Goal: Check status: Check status

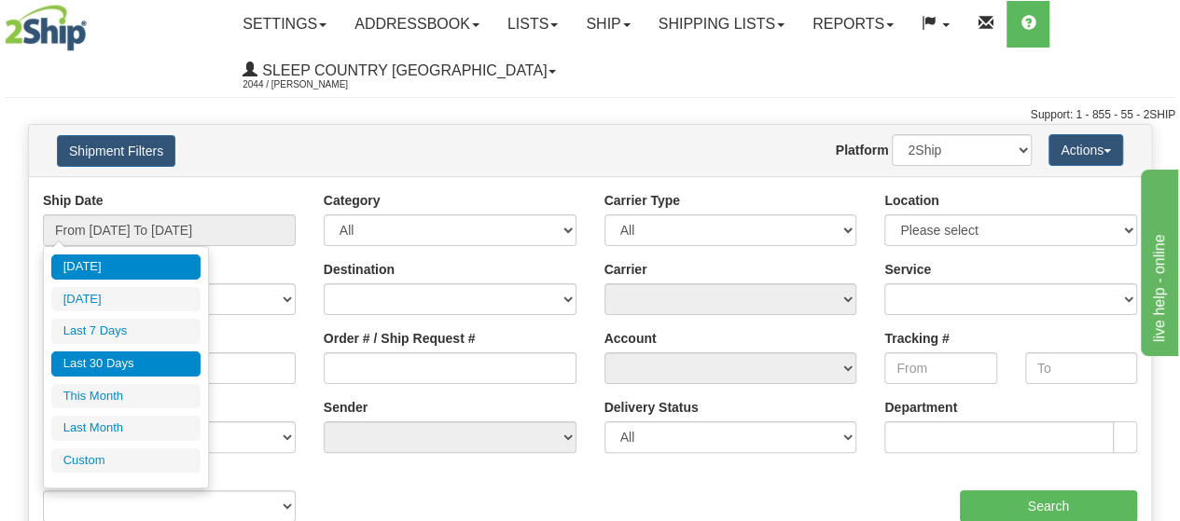
click at [115, 367] on li "Last 30 Days" at bounding box center [125, 364] width 149 height 25
type input "From [DATE] To [DATE]"
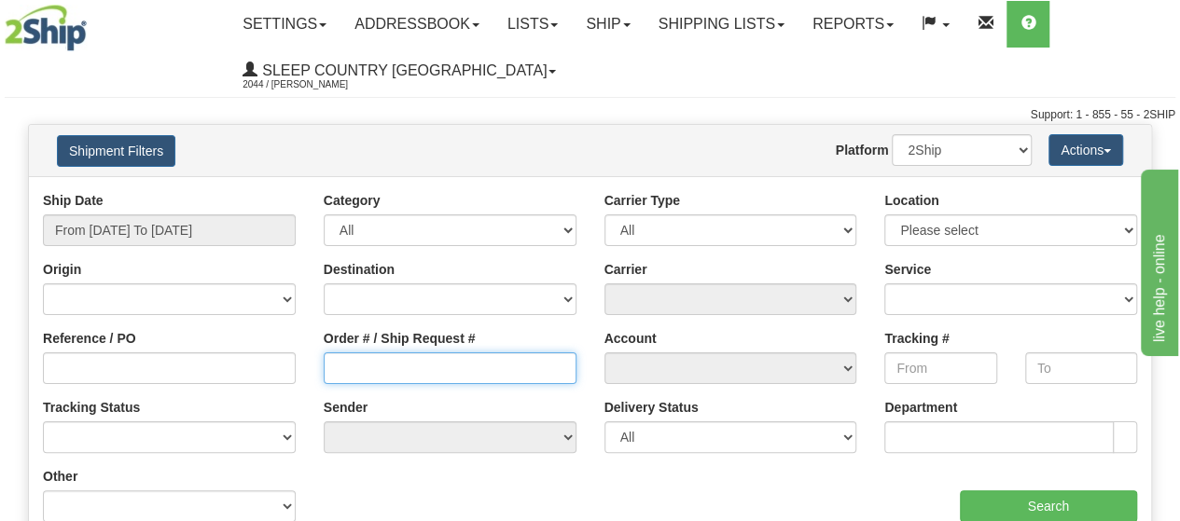
click at [452, 365] on input "Order # / Ship Request #" at bounding box center [450, 369] width 253 height 32
paste input "9000I064464"
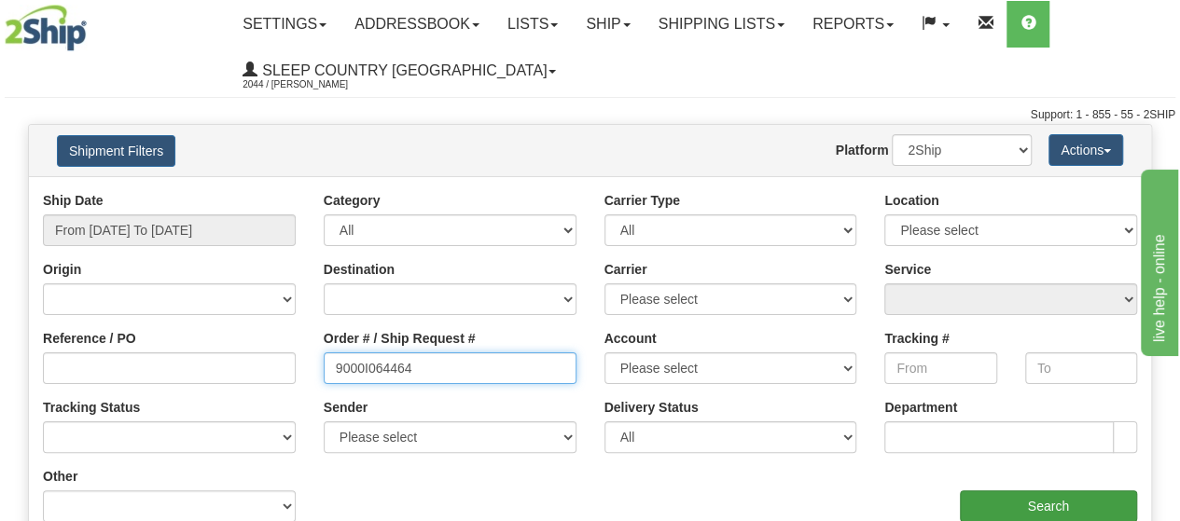
type input "9000I064464"
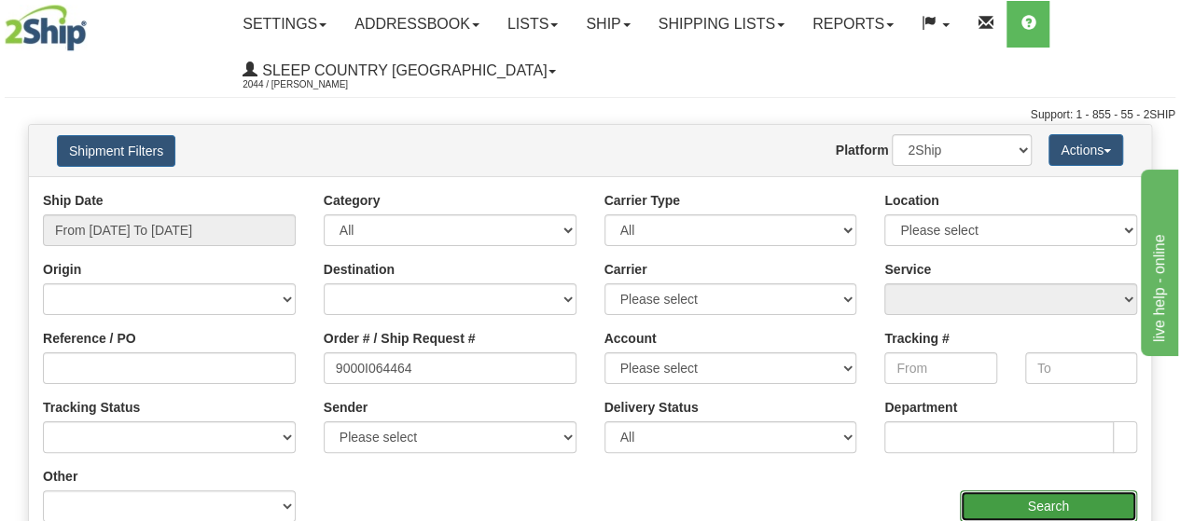
click at [1049, 497] on input "Search" at bounding box center [1049, 507] width 178 height 32
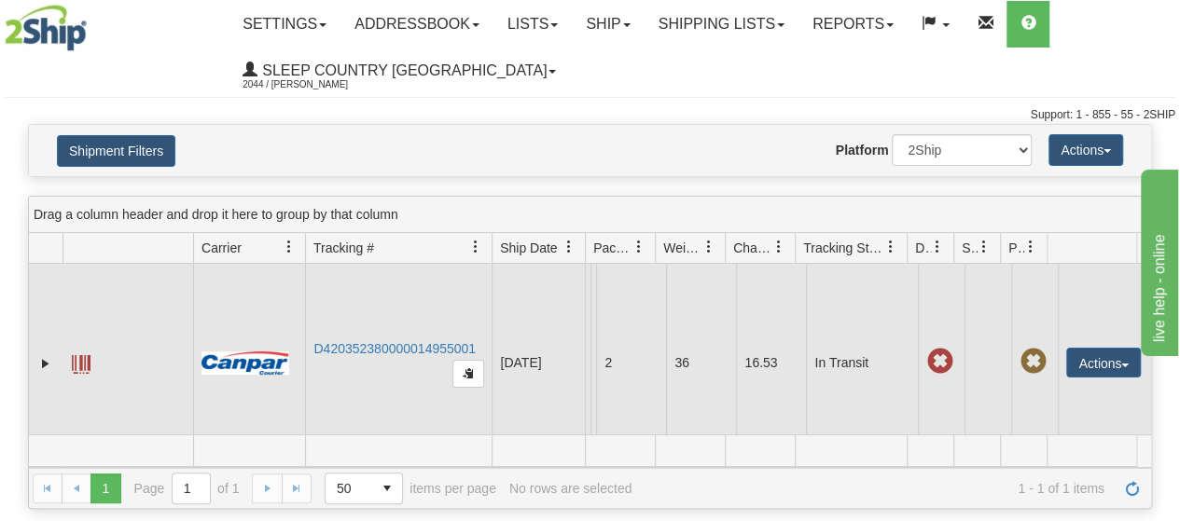
drag, startPoint x: 482, startPoint y: 356, endPoint x: 305, endPoint y: 363, distance: 177.4
click at [318, 370] on td "D420352380000014955001" at bounding box center [398, 363] width 187 height 199
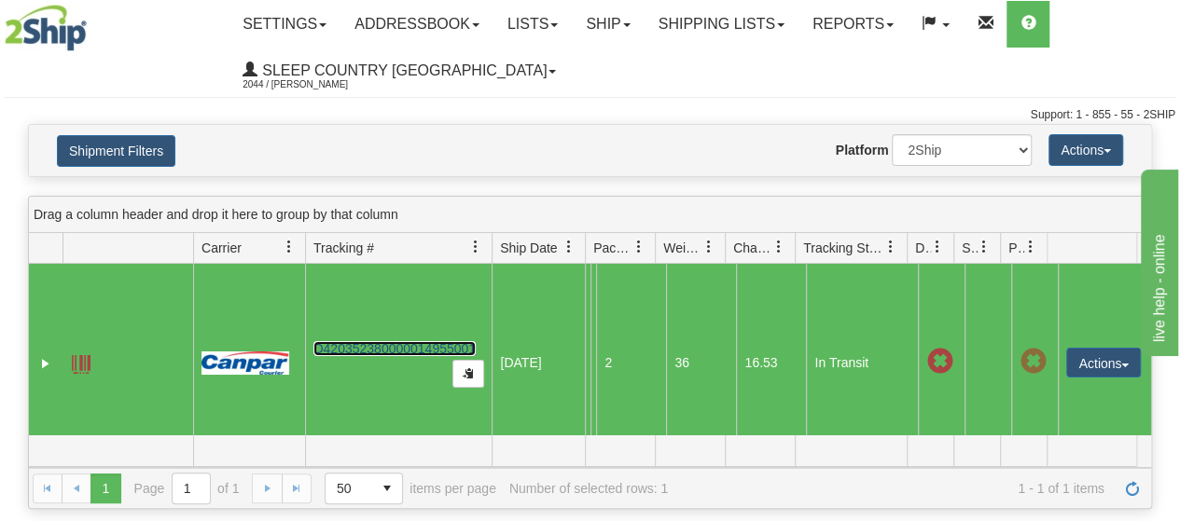
click at [431, 354] on link "D420352380000014955001" at bounding box center [394, 348] width 162 height 15
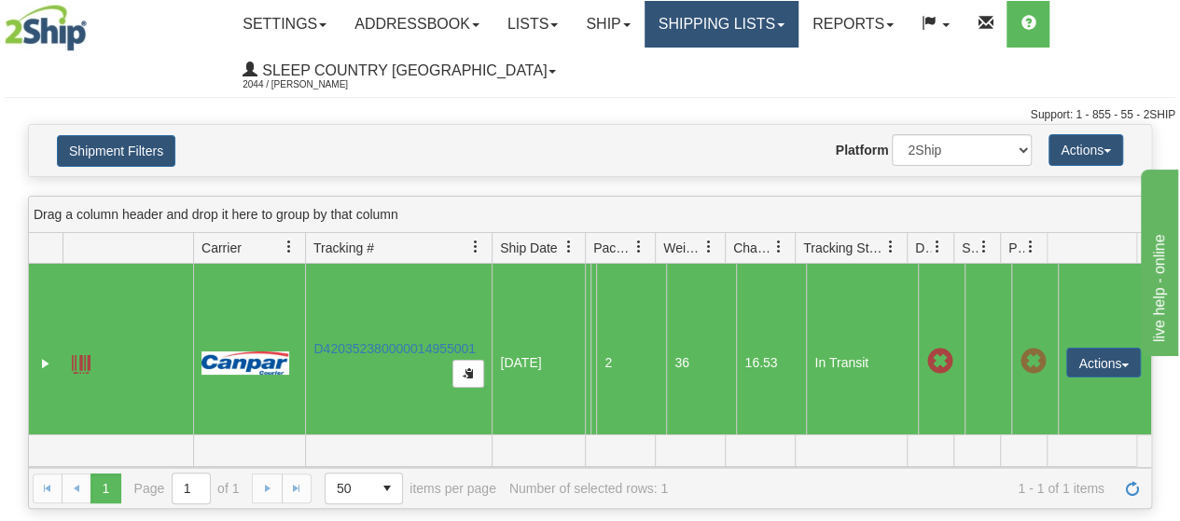
click at [799, 16] on link "Shipping lists" at bounding box center [722, 24] width 154 height 47
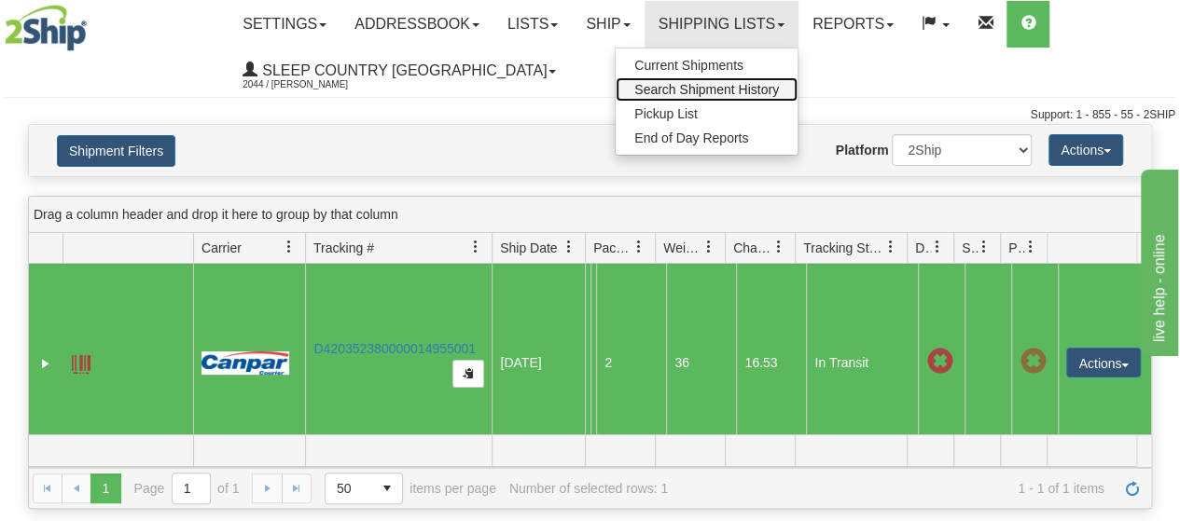
click at [743, 83] on span "Search Shipment History" at bounding box center [706, 89] width 145 height 15
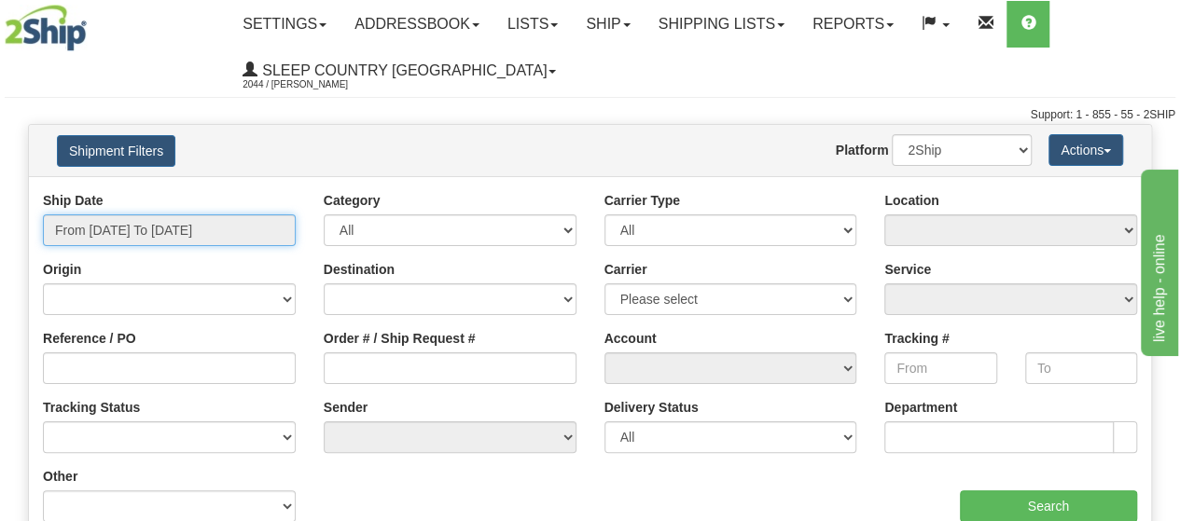
click at [159, 234] on input "From [DATE] To [DATE]" at bounding box center [169, 231] width 253 height 32
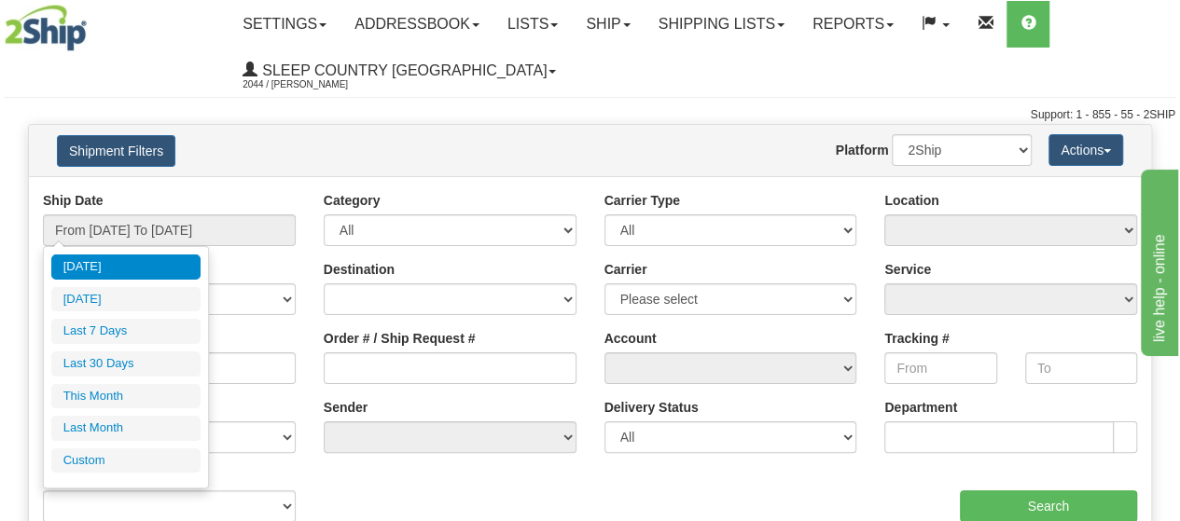
click at [111, 368] on li "Last 30 Days" at bounding box center [125, 364] width 149 height 25
type input "From [DATE] To [DATE]"
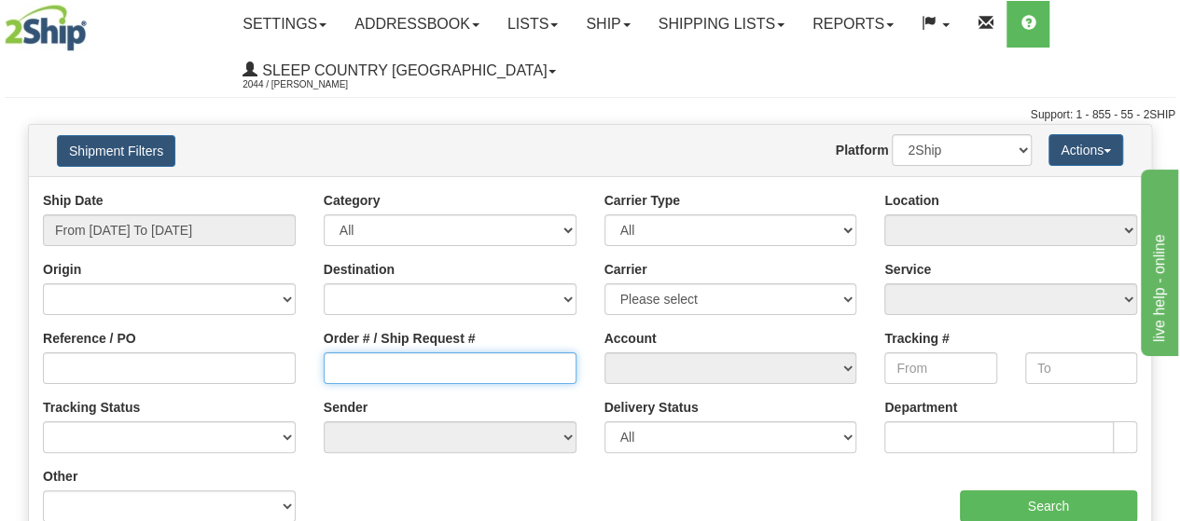
click at [364, 365] on input "Order # / Ship Request #" at bounding box center [450, 369] width 253 height 32
paste input "9000I074409"
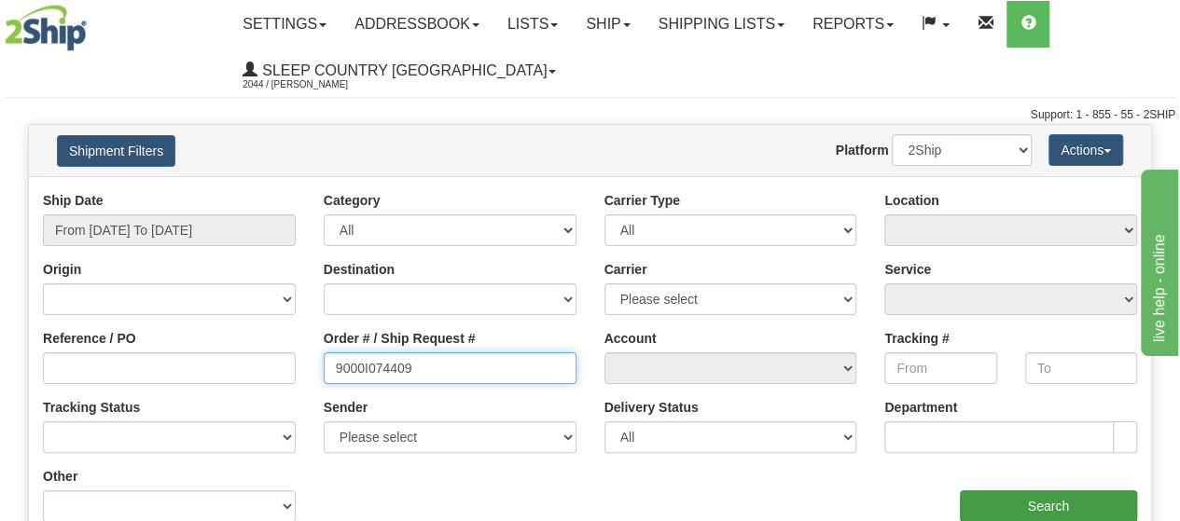
type input "9000I074409"
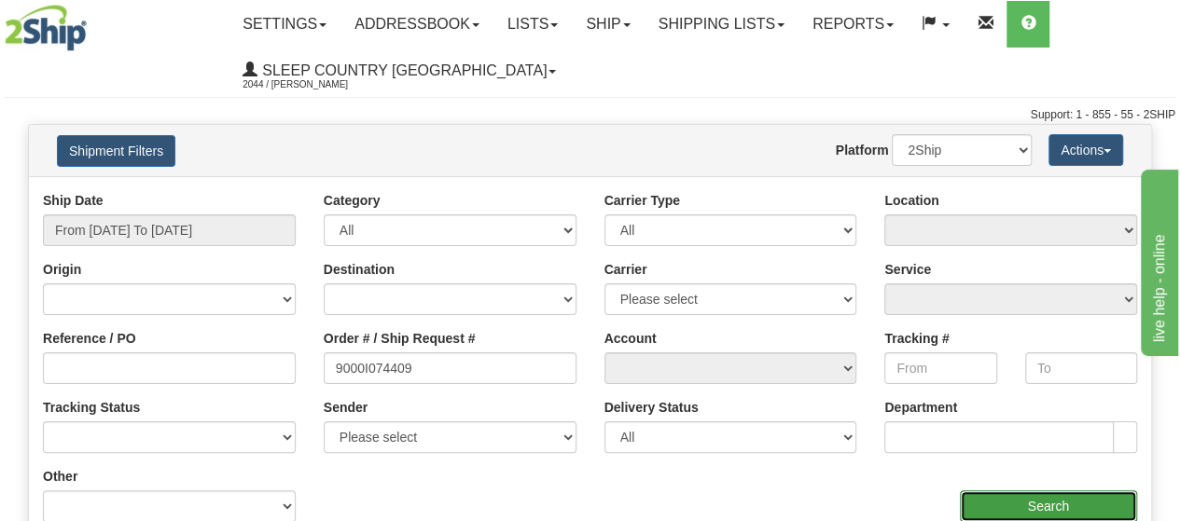
click at [1012, 511] on input "Search" at bounding box center [1049, 507] width 178 height 32
